Goal: Information Seeking & Learning: Learn about a topic

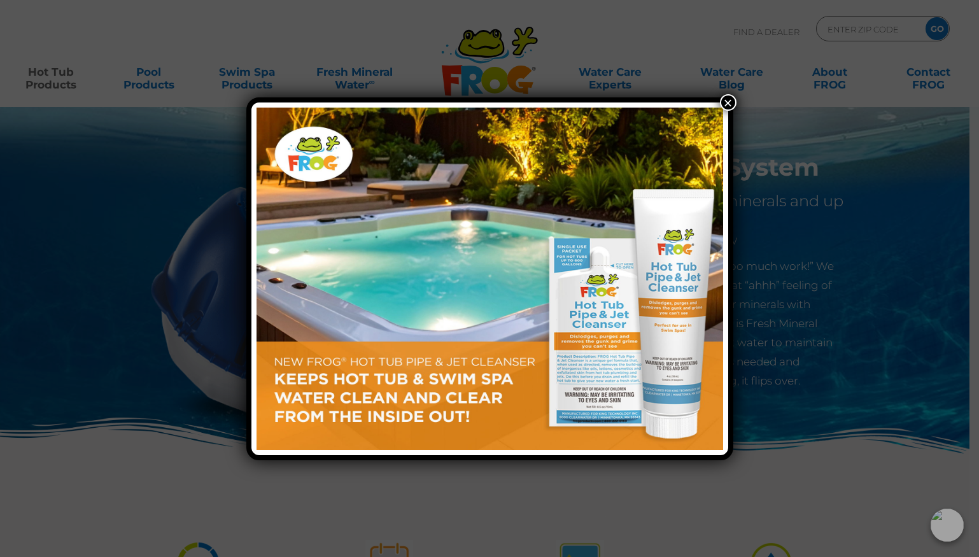
click at [731, 103] on button "×" at bounding box center [728, 102] width 17 height 17
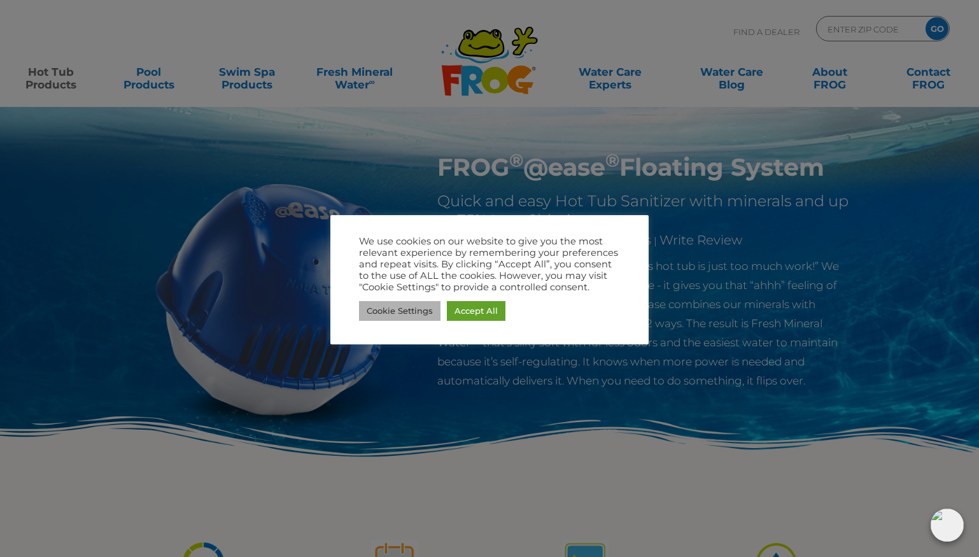
click at [413, 312] on link "Cookie Settings" at bounding box center [399, 311] width 81 height 20
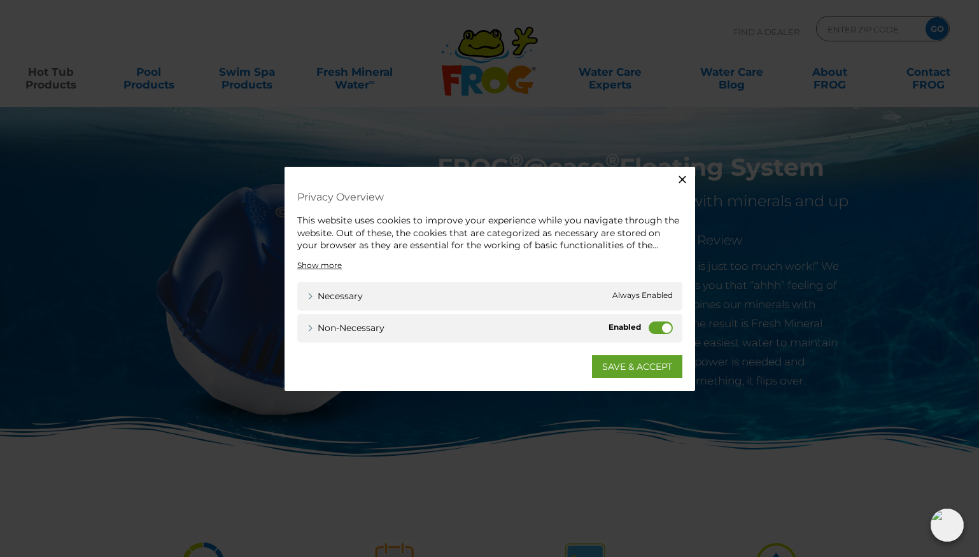
click at [658, 326] on label "Non-necessary" at bounding box center [661, 327] width 24 height 13
click at [0, 0] on input "Non-necessary" at bounding box center [0, 0] width 0 height 0
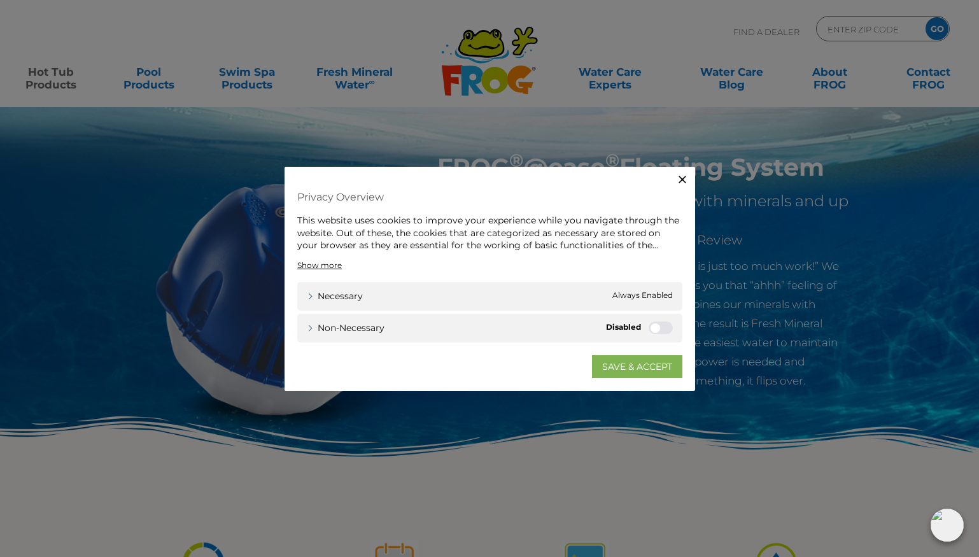
click at [649, 360] on link "SAVE & ACCEPT" at bounding box center [637, 366] width 90 height 23
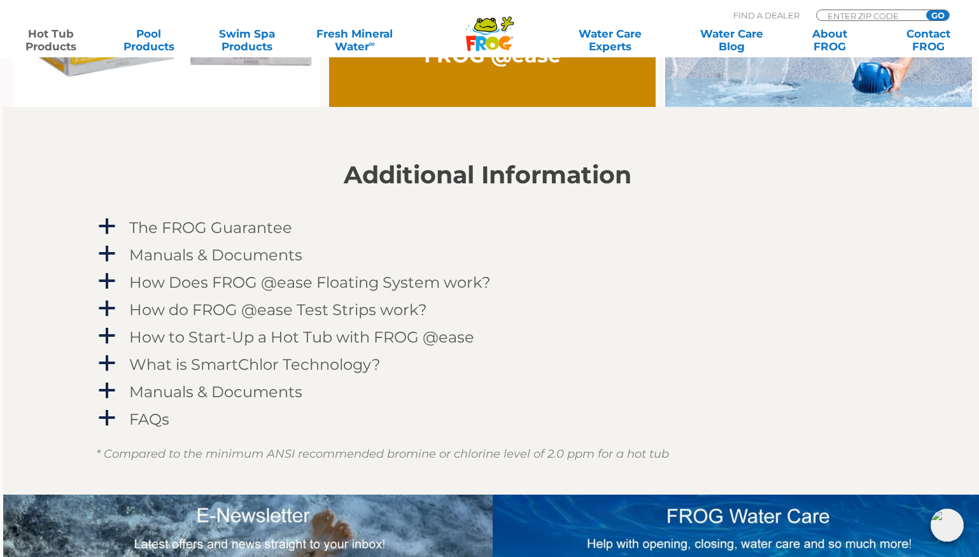
scroll to position [1196, 2]
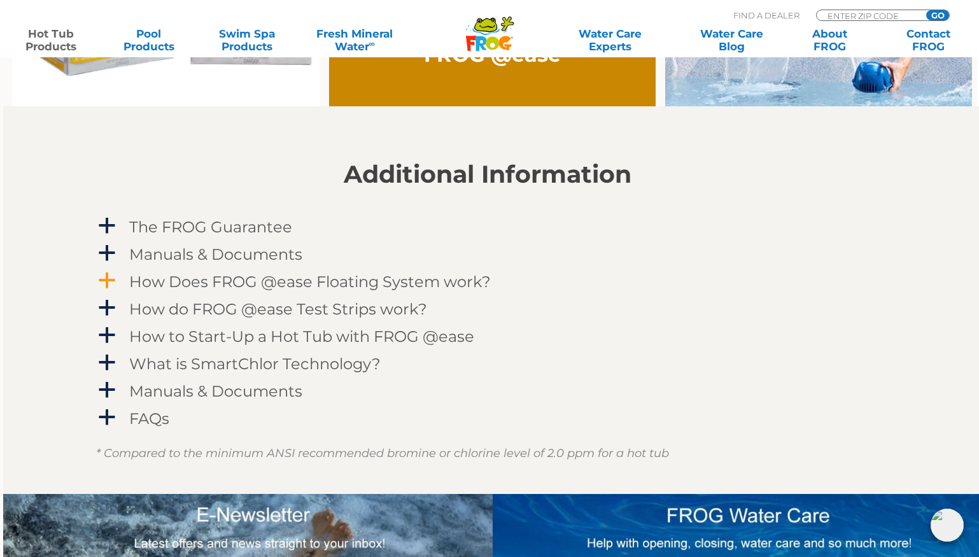
click at [114, 279] on span "a" at bounding box center [106, 280] width 19 height 19
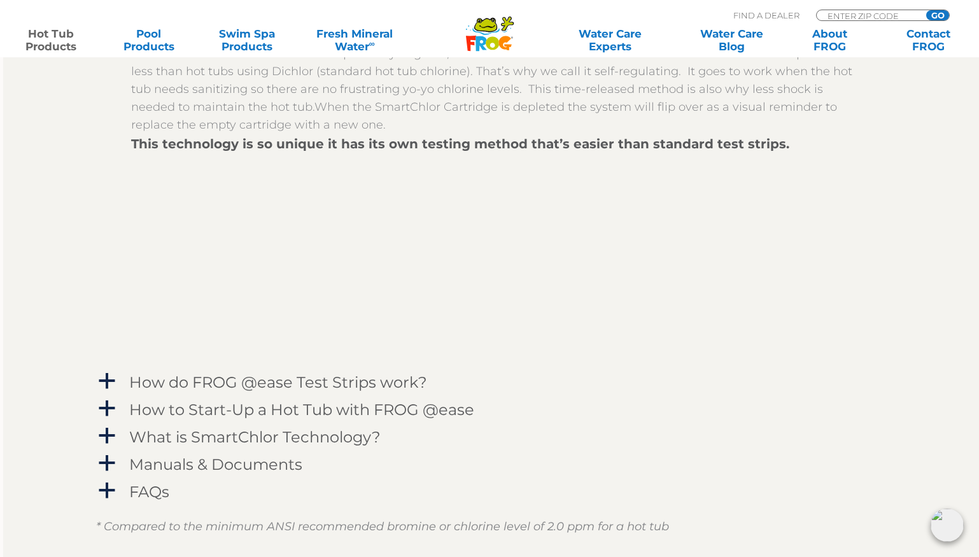
scroll to position [1492, 2]
click at [108, 378] on span "a" at bounding box center [106, 380] width 19 height 19
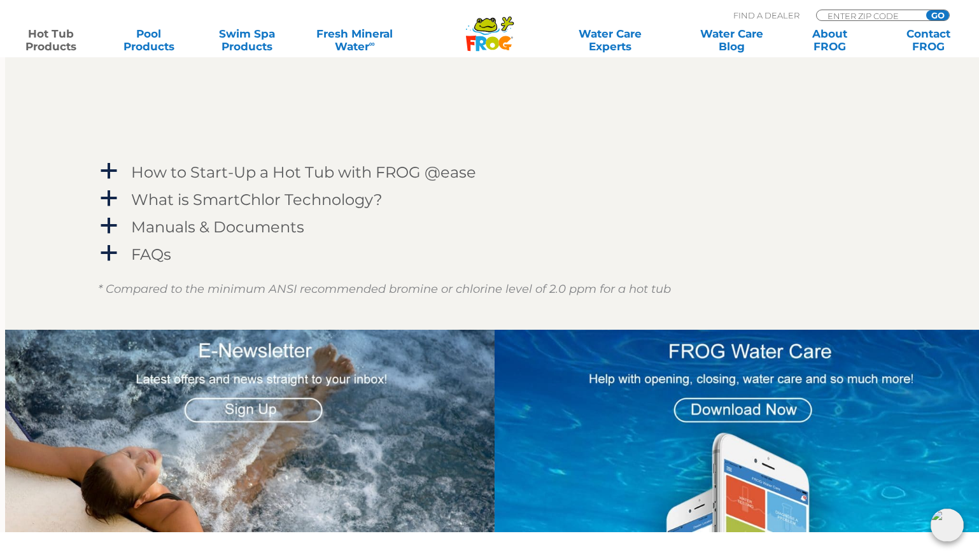
scroll to position [2042, 0]
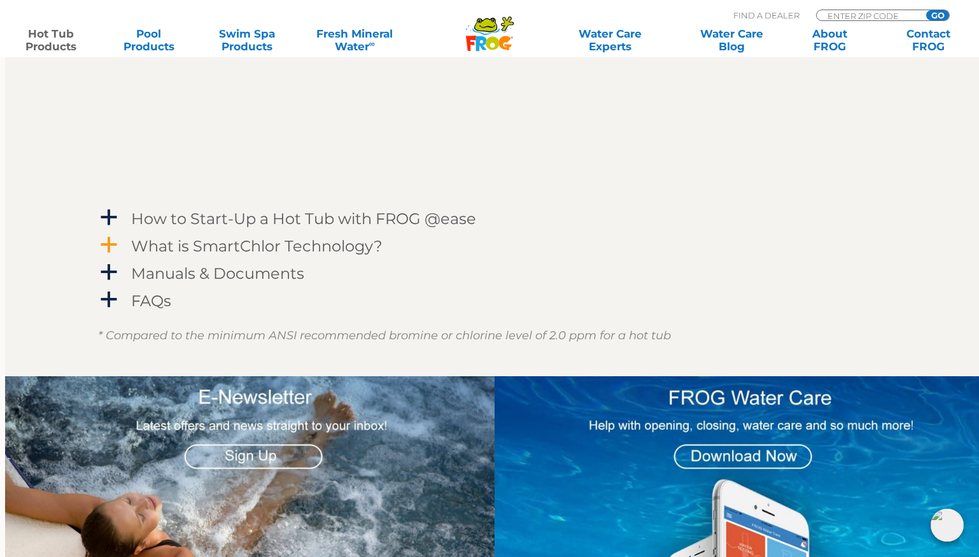
click at [112, 241] on span "a" at bounding box center [108, 245] width 19 height 19
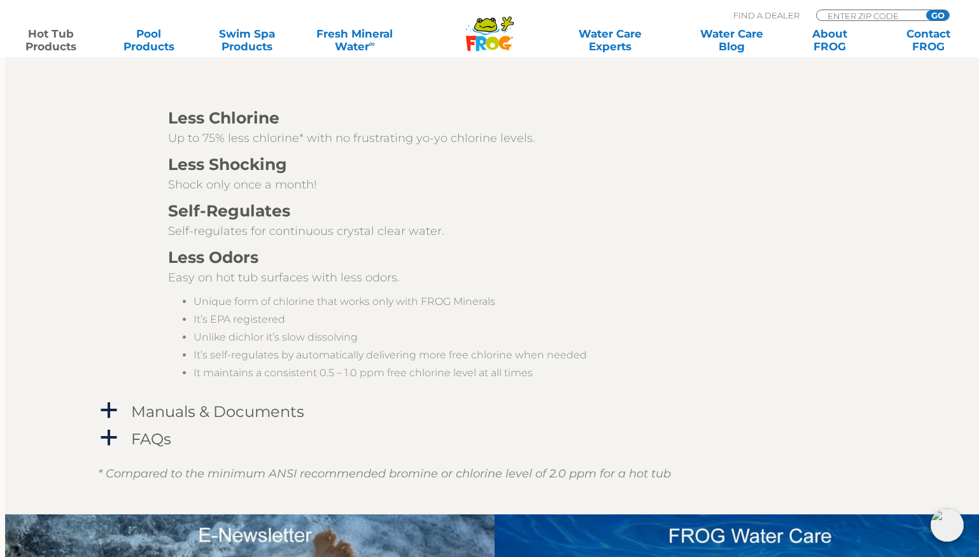
scroll to position [2446, 0]
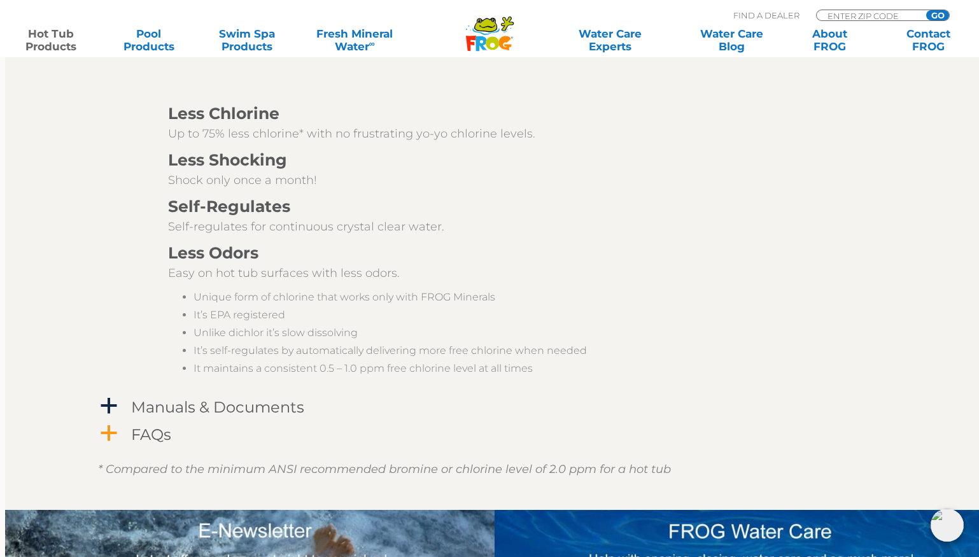
click at [108, 439] on span "a" at bounding box center [108, 433] width 19 height 19
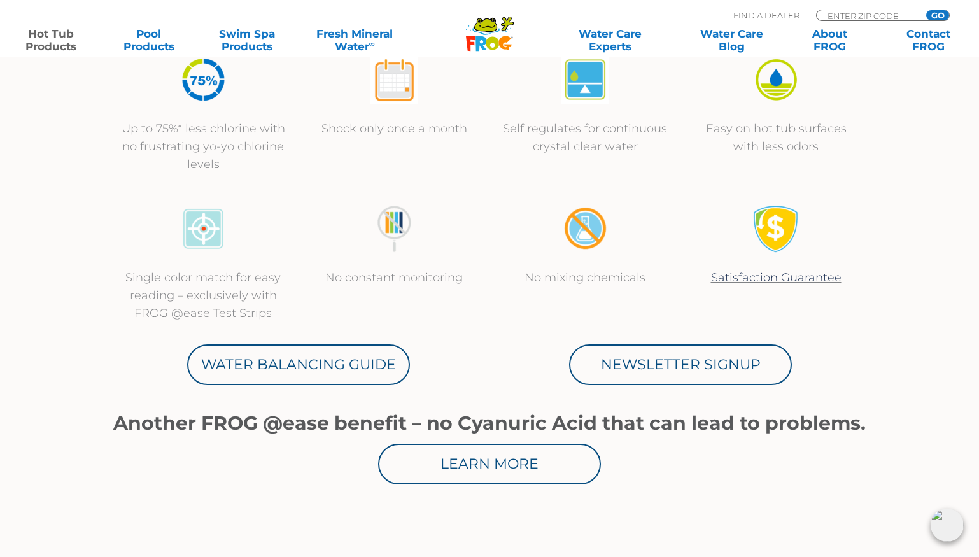
scroll to position [479, 0]
